Goal: Find specific page/section: Find specific page/section

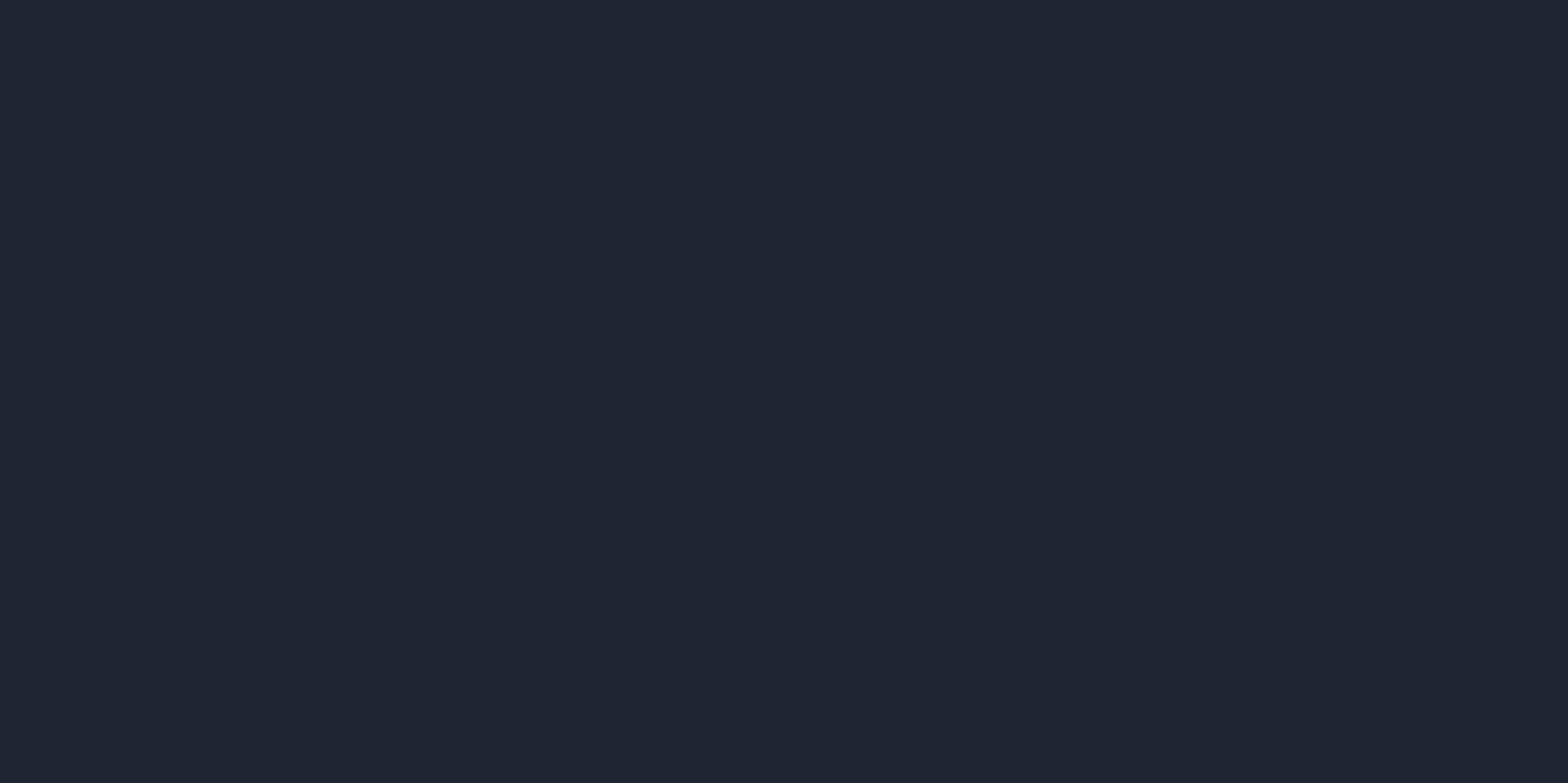
click at [369, 65] on div at bounding box center [784, 391] width 1568 height 783
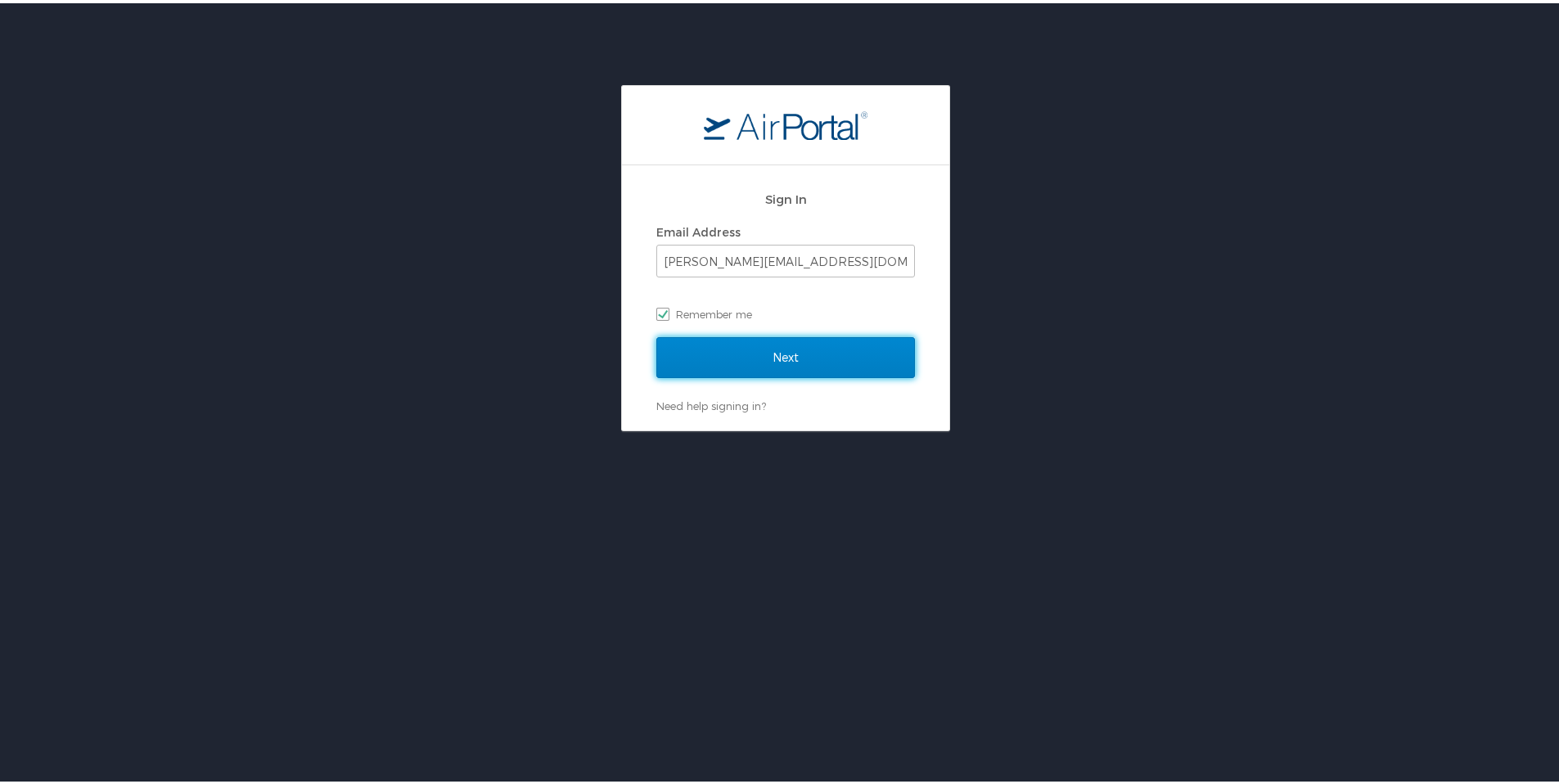
click at [763, 357] on input "Next" at bounding box center [785, 354] width 258 height 41
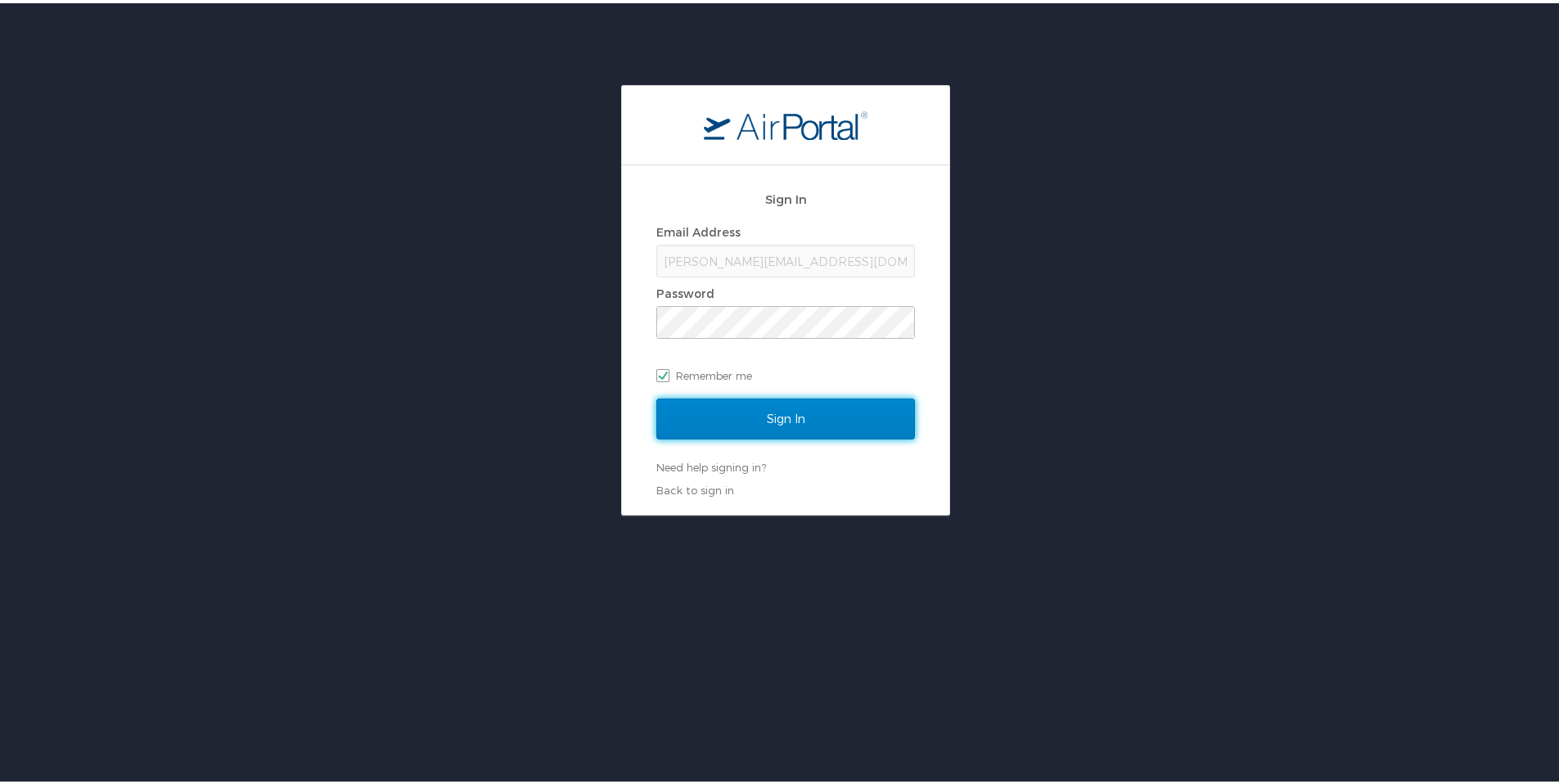
click at [754, 410] on input "Sign In" at bounding box center [785, 415] width 258 height 41
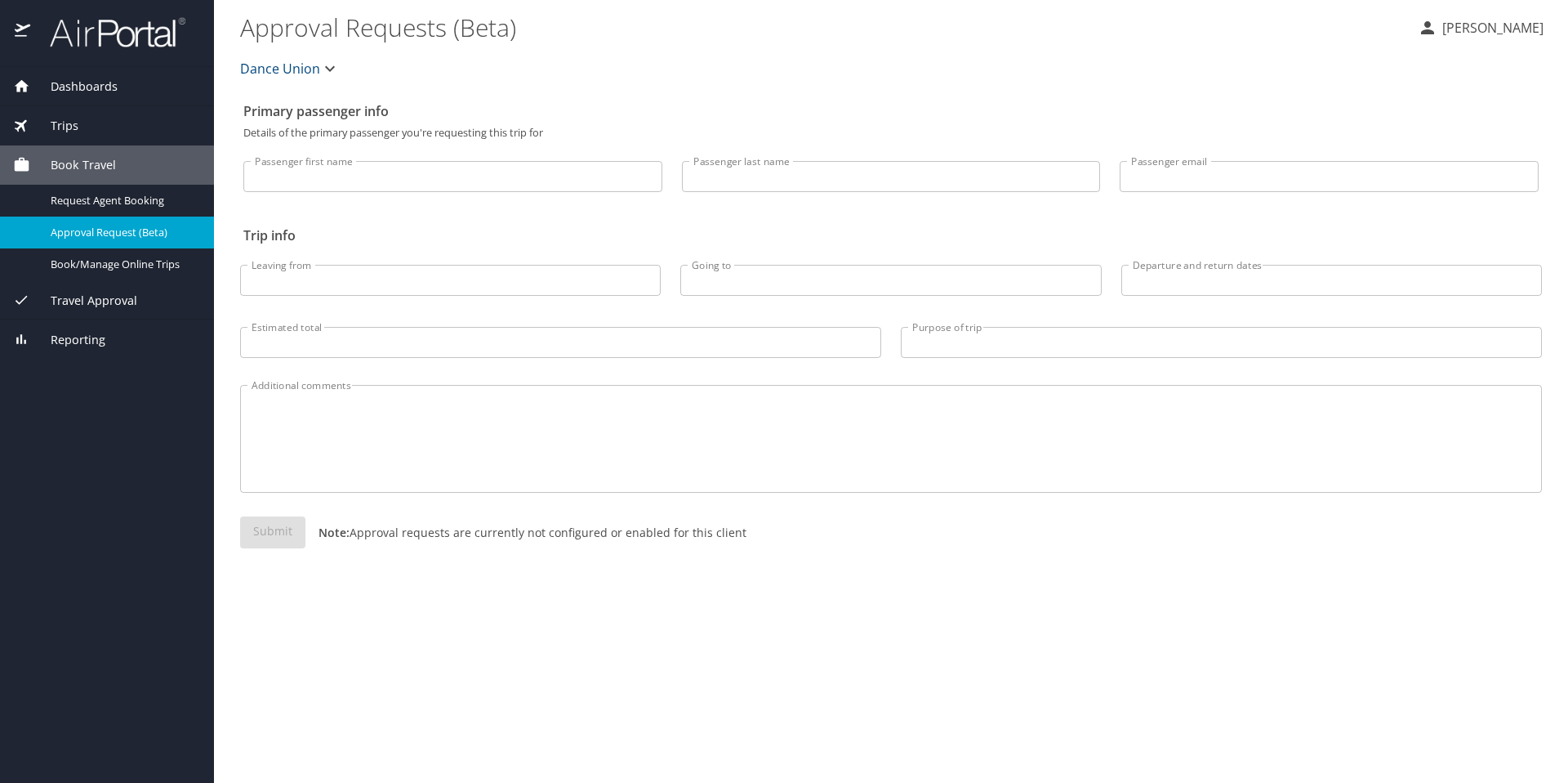
click at [91, 82] on span "Dashboards" at bounding box center [74, 86] width 88 height 18
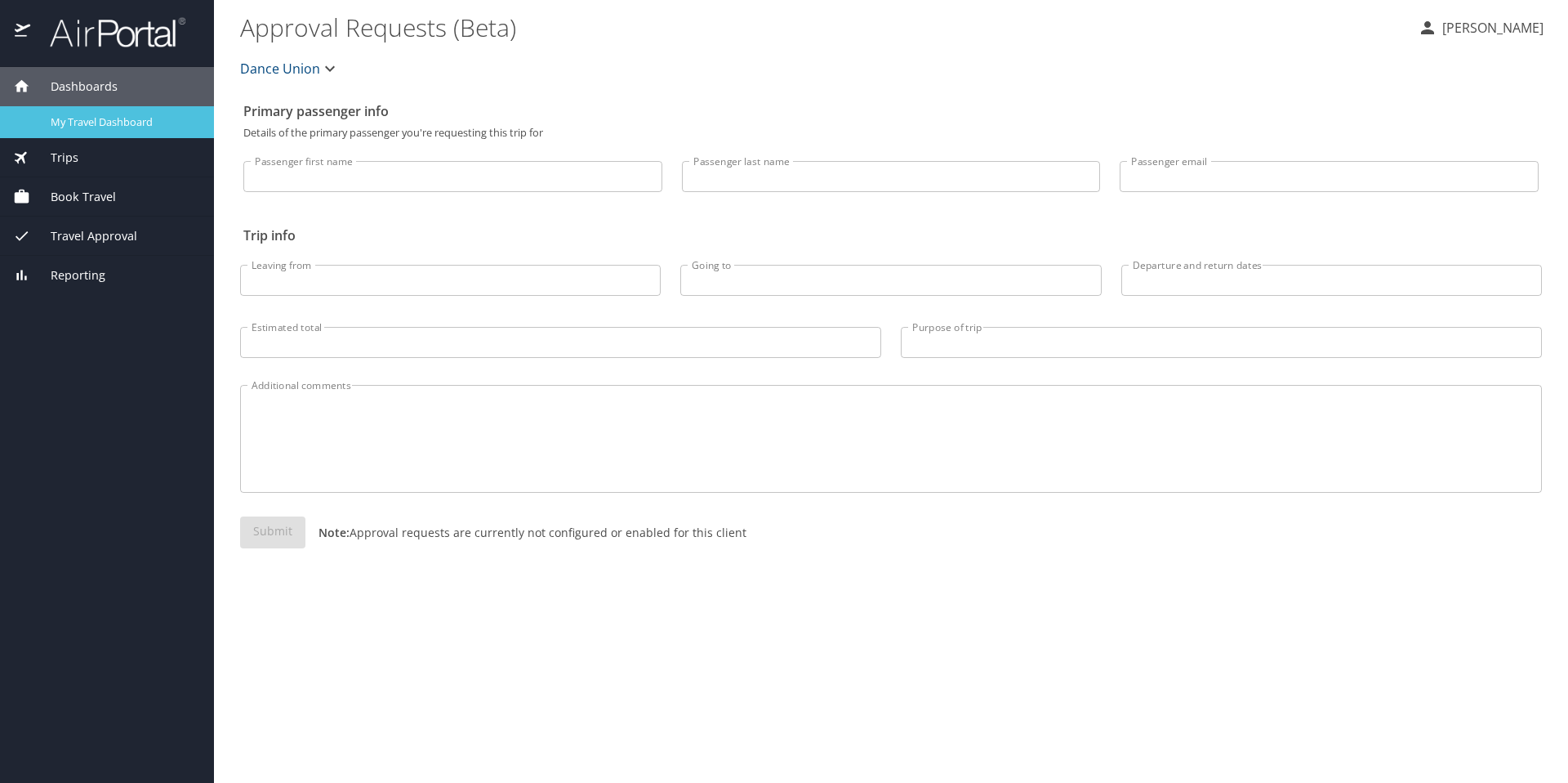
click at [99, 124] on span "My Travel Dashboard" at bounding box center [123, 122] width 143 height 15
